Goal: Task Accomplishment & Management: Use online tool/utility

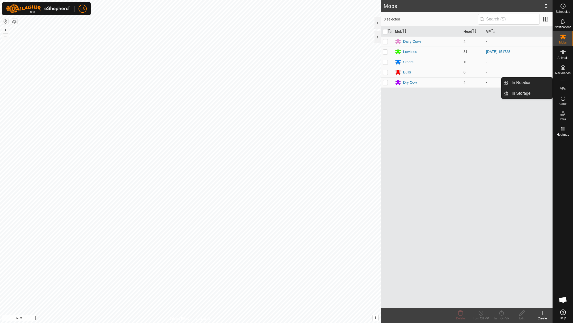
click at [564, 84] on icon at bounding box center [563, 83] width 6 height 6
click at [519, 85] on link "In Rotation" at bounding box center [531, 83] width 44 height 10
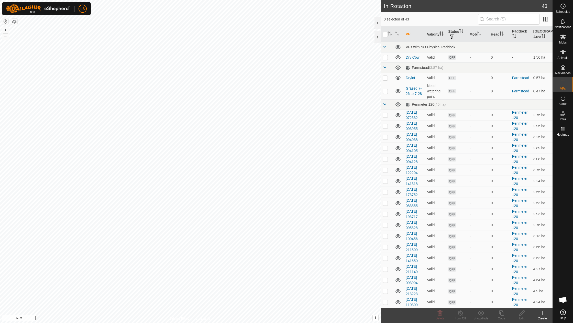
click at [542, 314] on icon at bounding box center [542, 313] width 6 height 6
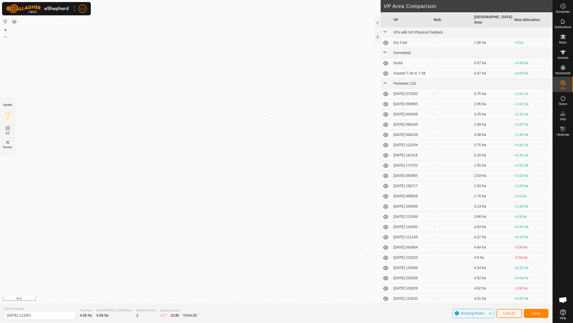
click at [534, 312] on span "Save" at bounding box center [536, 313] width 9 height 4
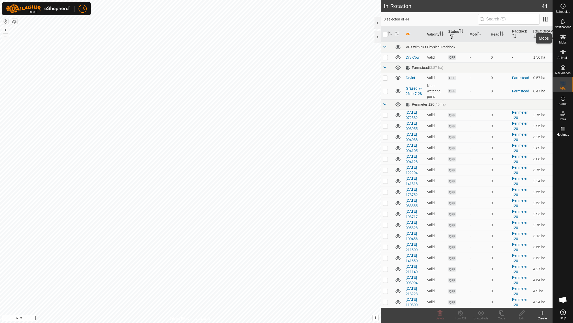
click at [565, 40] on es-mob-svg-icon at bounding box center [563, 37] width 9 height 8
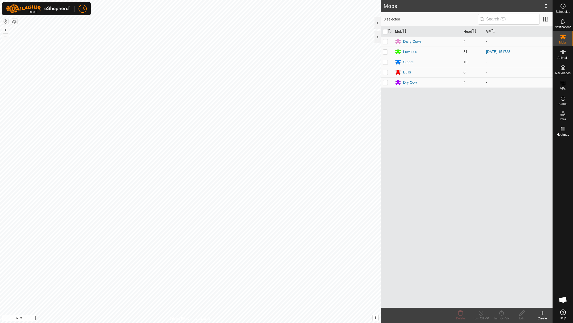
click at [385, 54] on td at bounding box center [387, 52] width 12 height 10
checkbox input "true"
click at [500, 312] on icon at bounding box center [501, 313] width 6 height 6
click at [501, 301] on link "Now" at bounding box center [517, 302] width 51 height 10
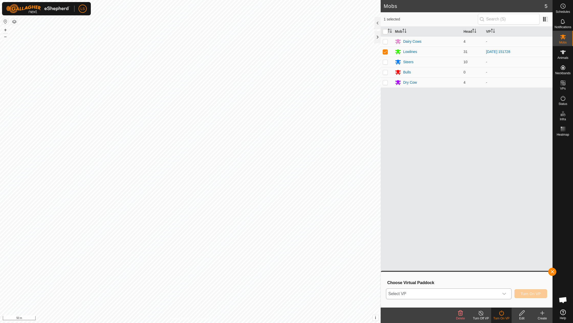
click at [505, 292] on icon "dropdown trigger" at bounding box center [504, 294] width 4 height 4
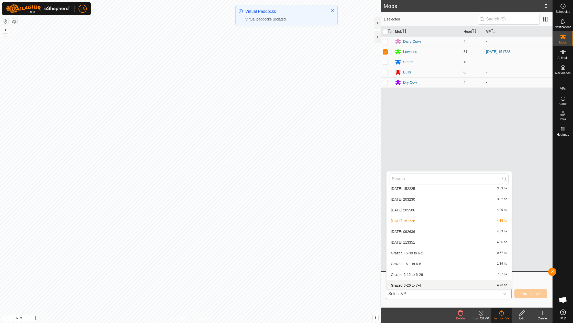
scroll to position [335, 0]
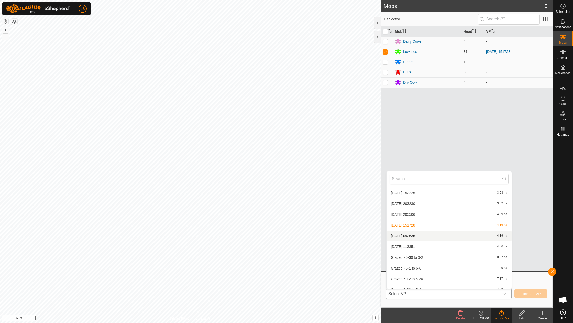
click at [416, 231] on li "[DATE] 092636 4.39 ha" at bounding box center [449, 236] width 125 height 10
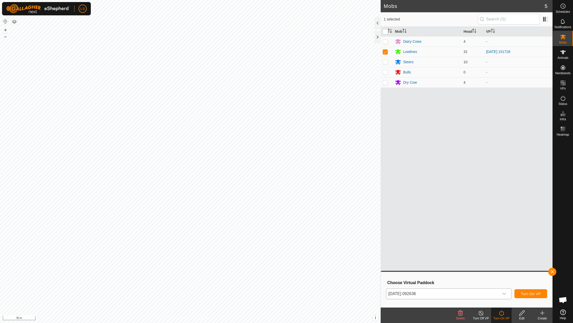
click at [530, 294] on span "Turn On VP" at bounding box center [531, 294] width 20 height 4
